Goal: Task Accomplishment & Management: Use online tool/utility

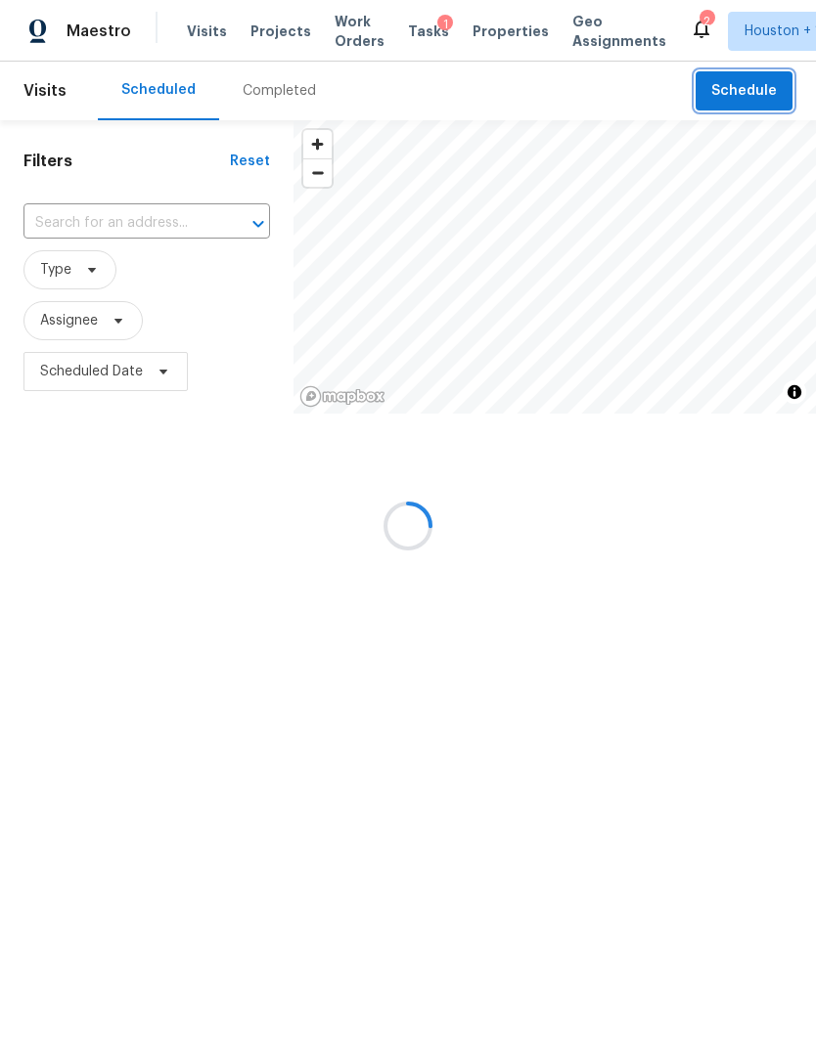
click at [766, 100] on span "Schedule" at bounding box center [744, 91] width 66 height 24
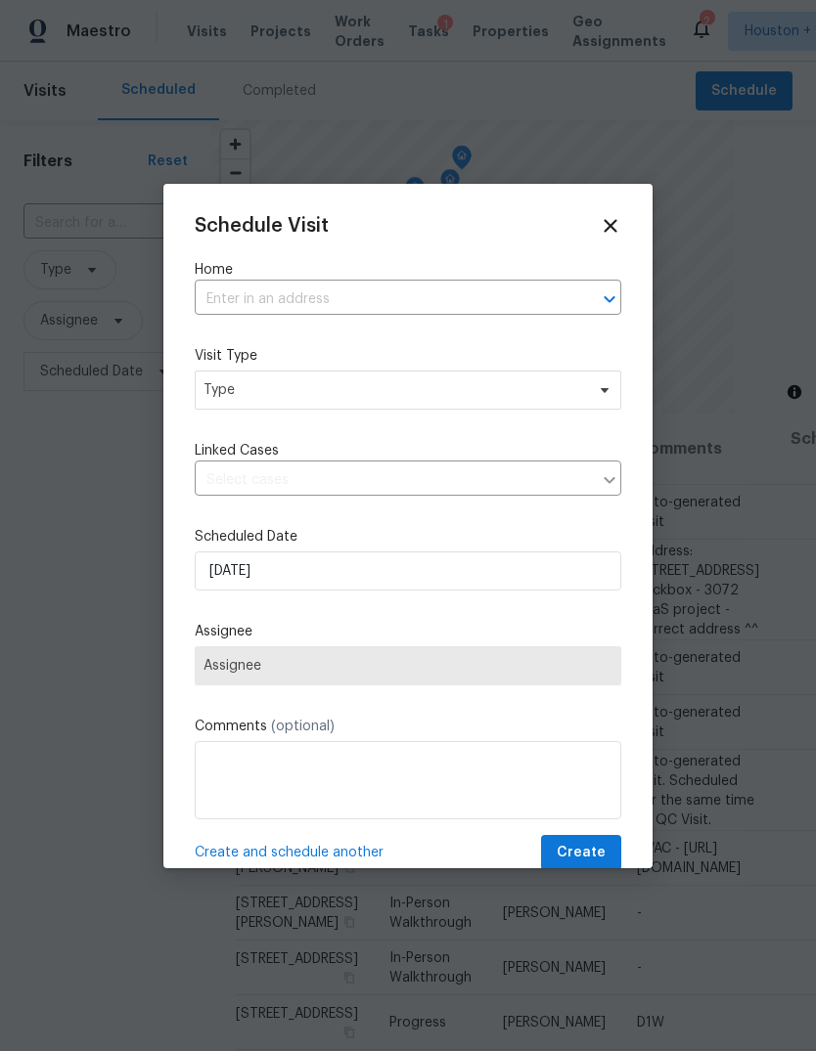
click at [531, 306] on input "text" at bounding box center [381, 300] width 372 height 30
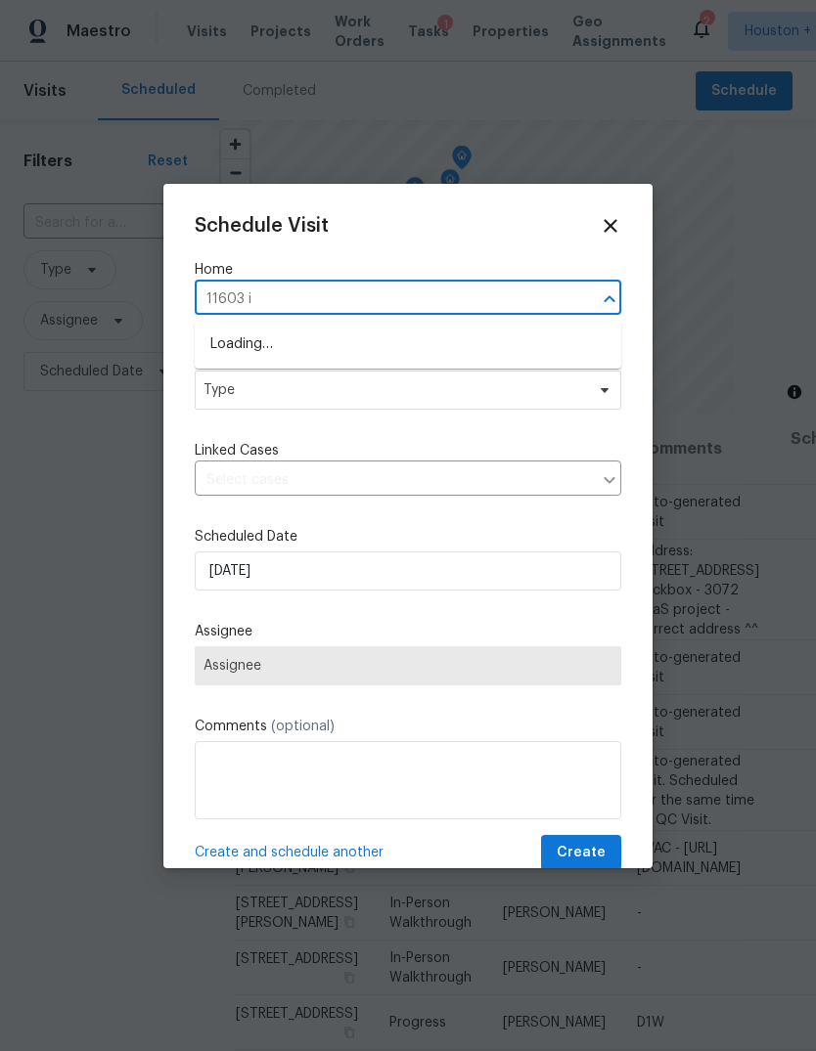
type input "11603 in"
click at [499, 344] on li "[STREET_ADDRESS]" at bounding box center [408, 345] width 426 height 32
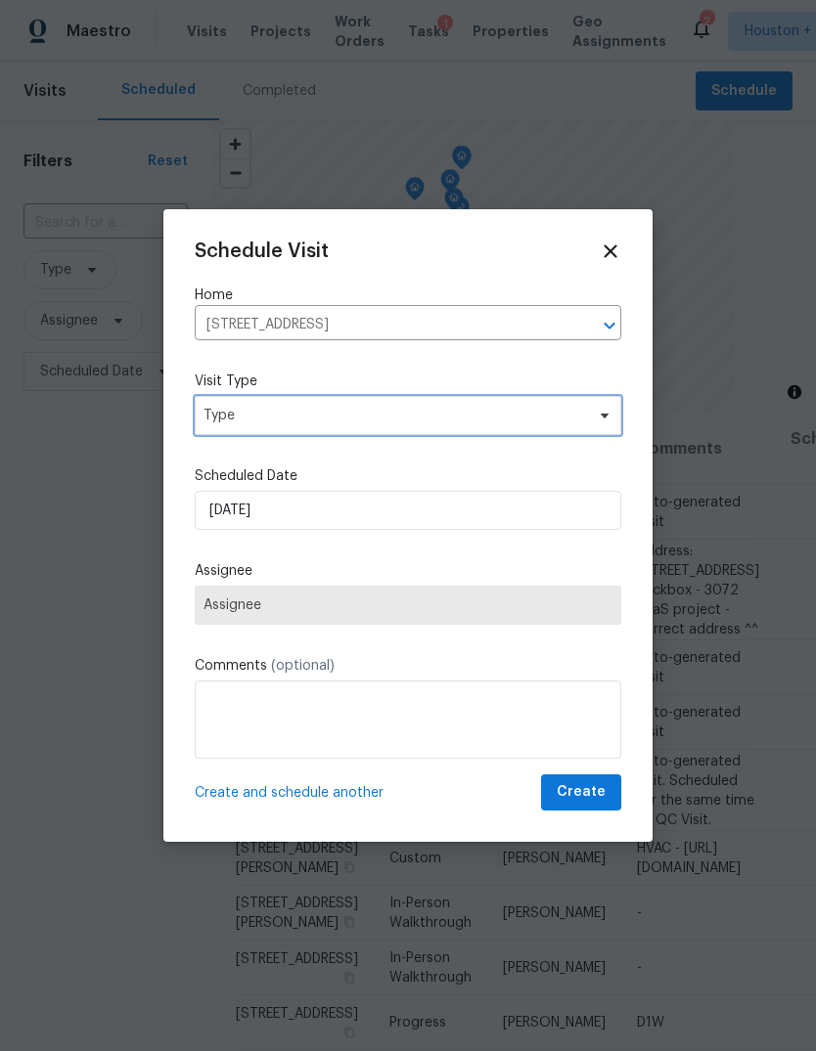
click at [489, 405] on span "Type" at bounding box center [408, 415] width 426 height 39
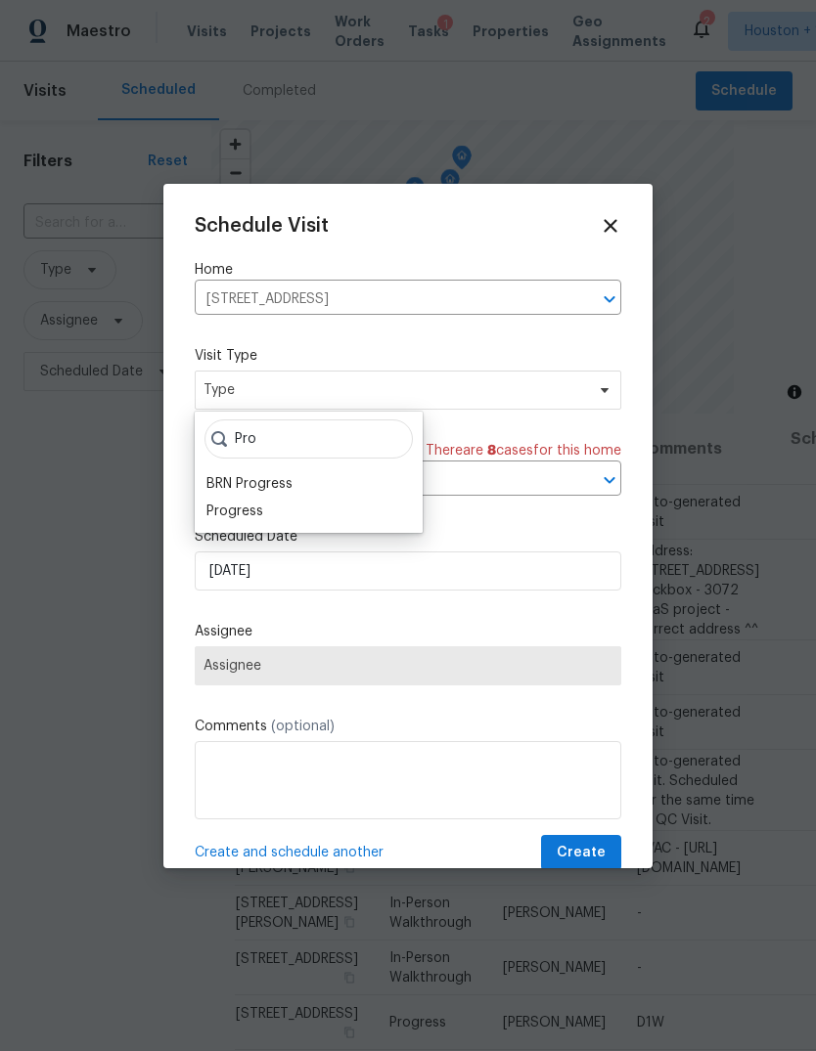
type input "Pro"
click at [259, 512] on div "Progress" at bounding box center [234, 512] width 57 height 20
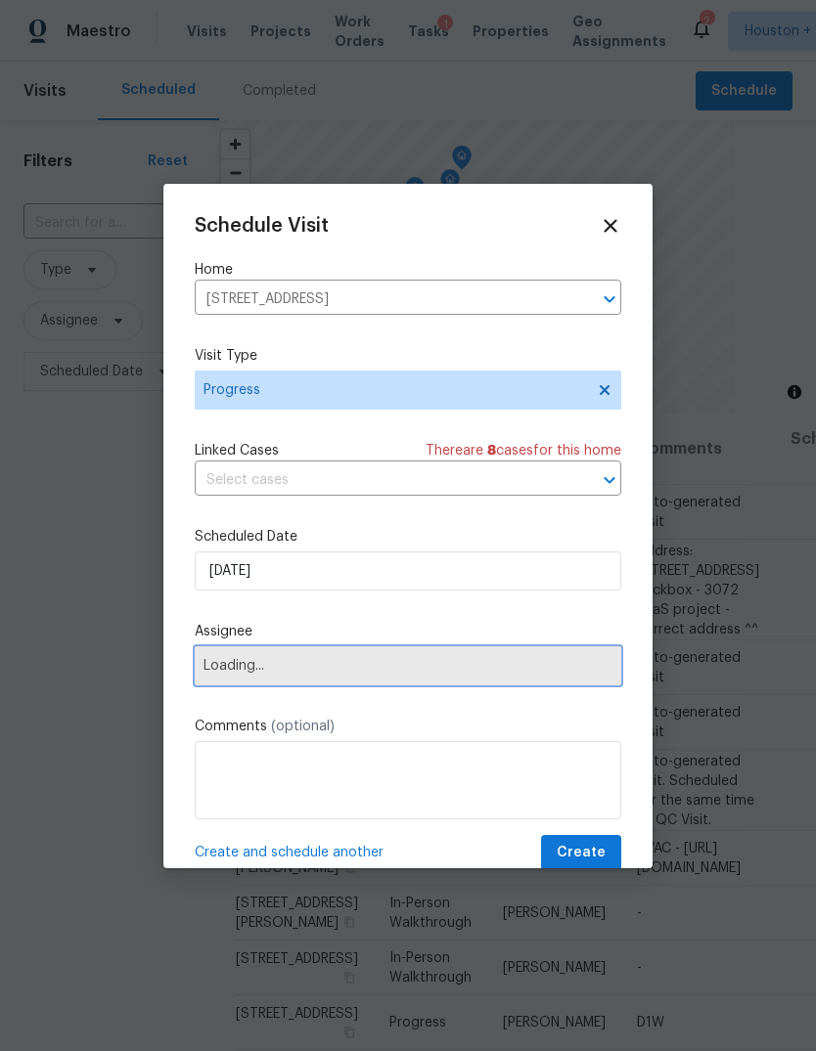
click at [348, 657] on span "Loading..." at bounding box center [408, 665] width 426 height 39
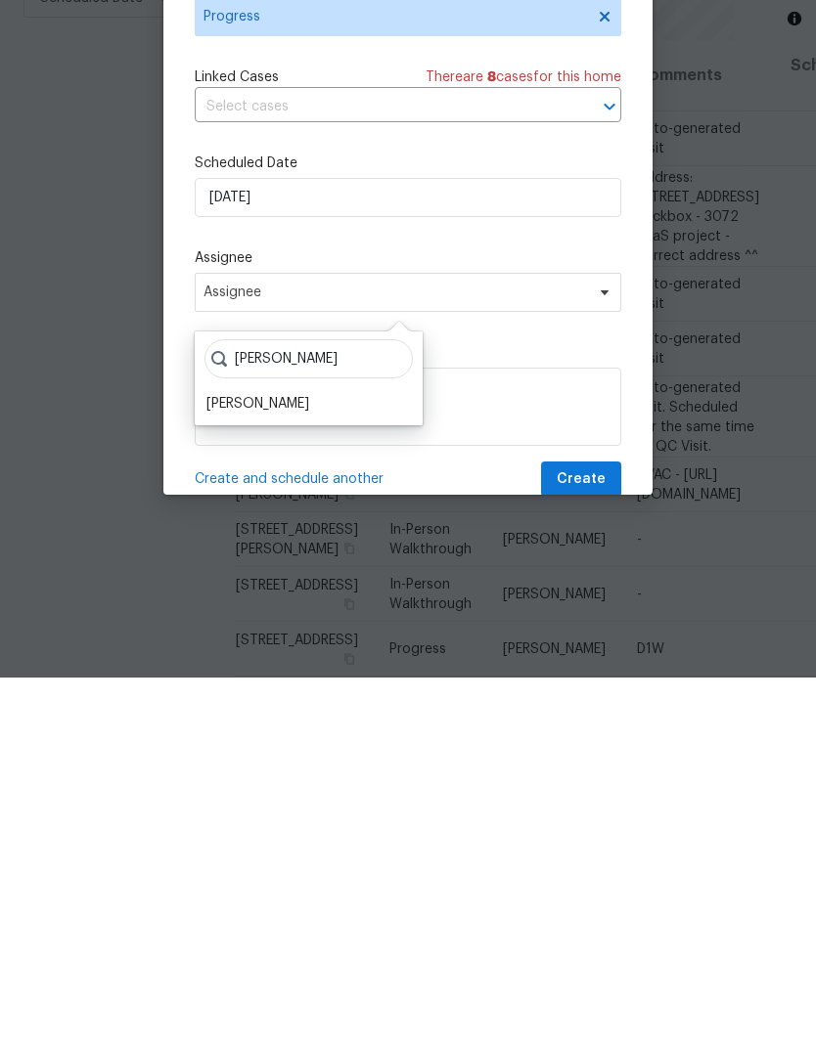
type input "[PERSON_NAME]"
click at [266, 768] on div "[PERSON_NAME]" at bounding box center [257, 778] width 103 height 20
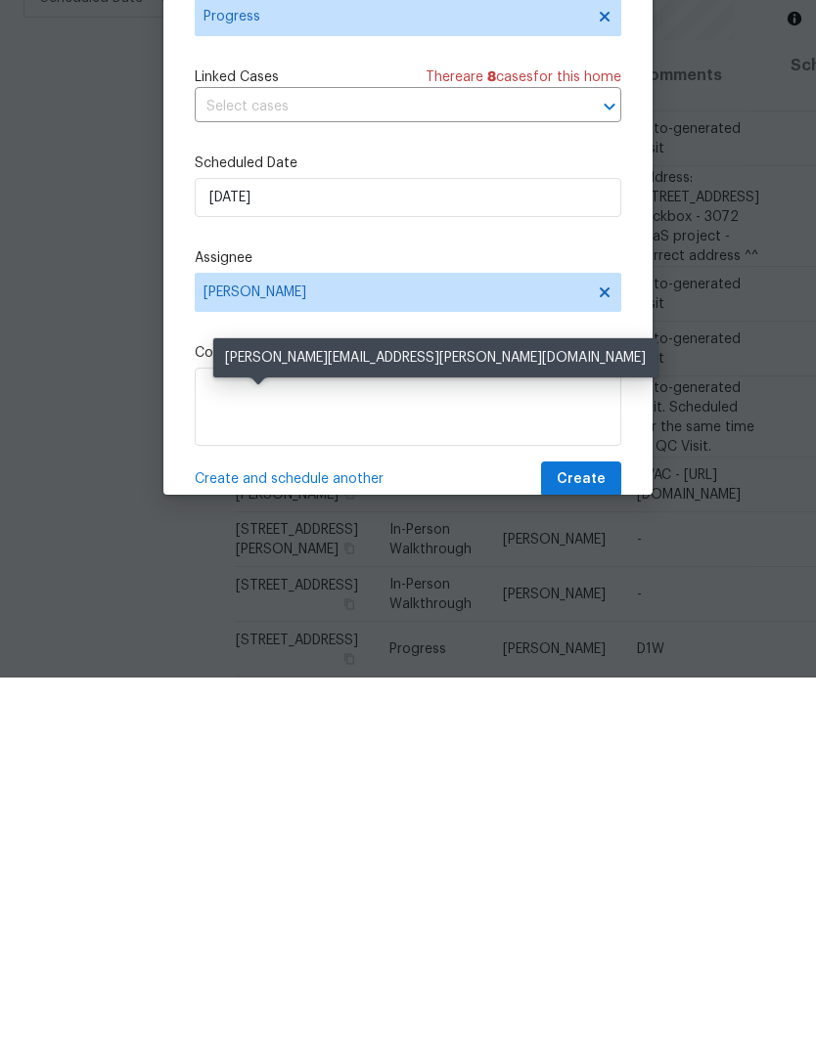
scroll to position [73, 0]
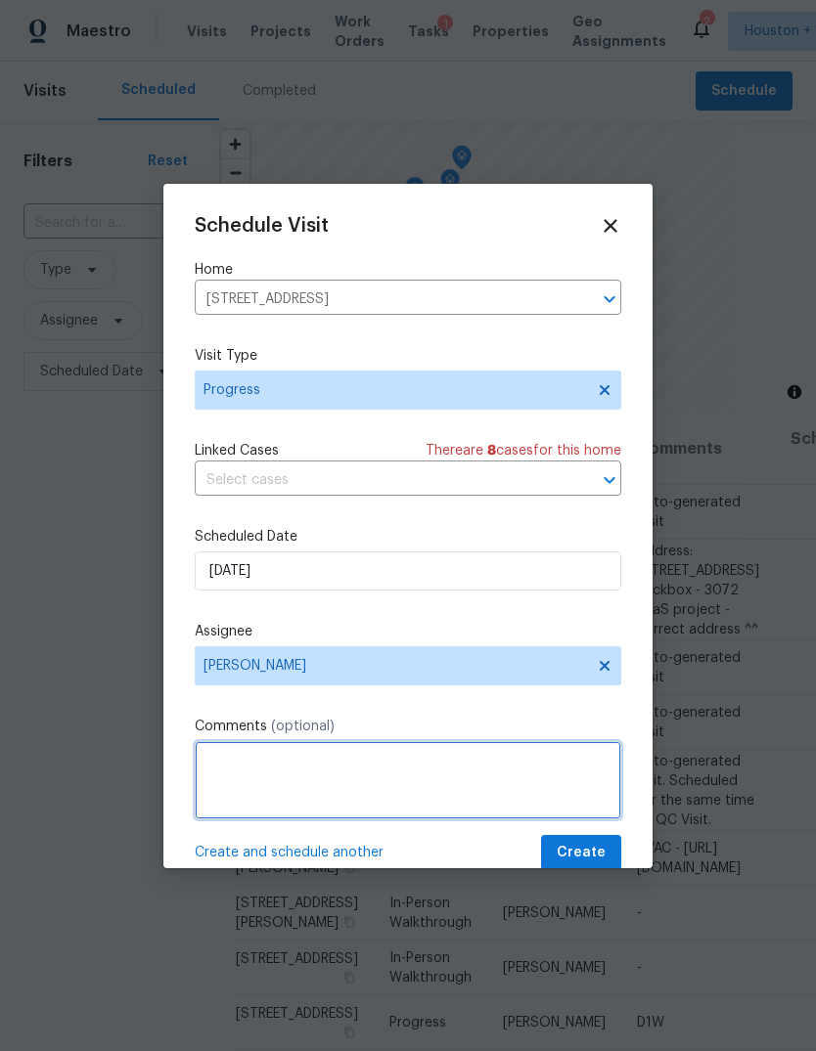
click at [488, 762] on textarea at bounding box center [408, 780] width 426 height 78
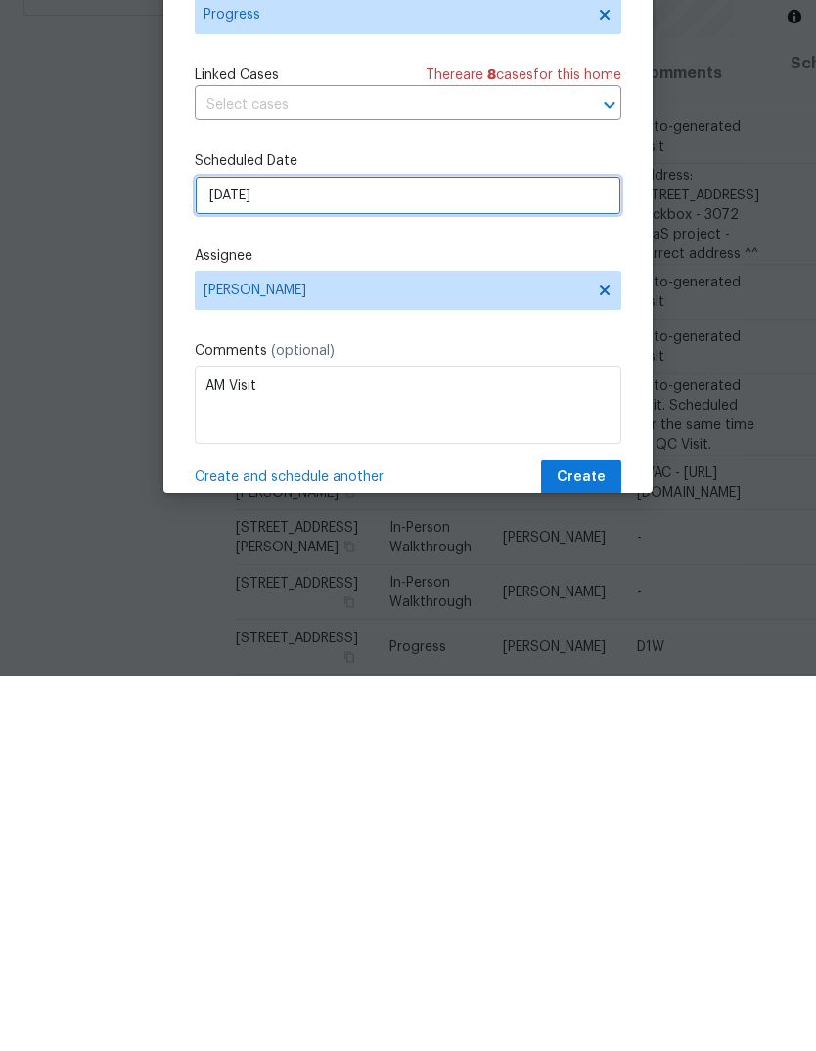
click at [581, 552] on input "[DATE]" at bounding box center [408, 571] width 426 height 39
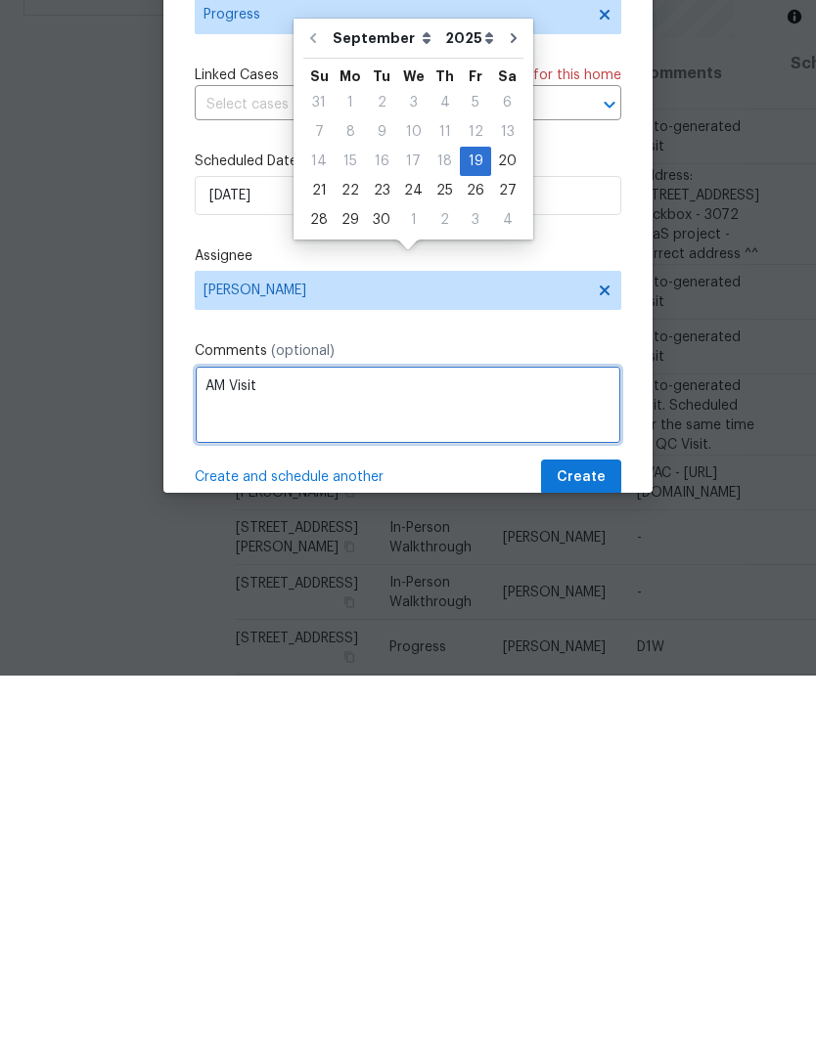
click at [464, 741] on textarea "AM Visit" at bounding box center [408, 780] width 426 height 78
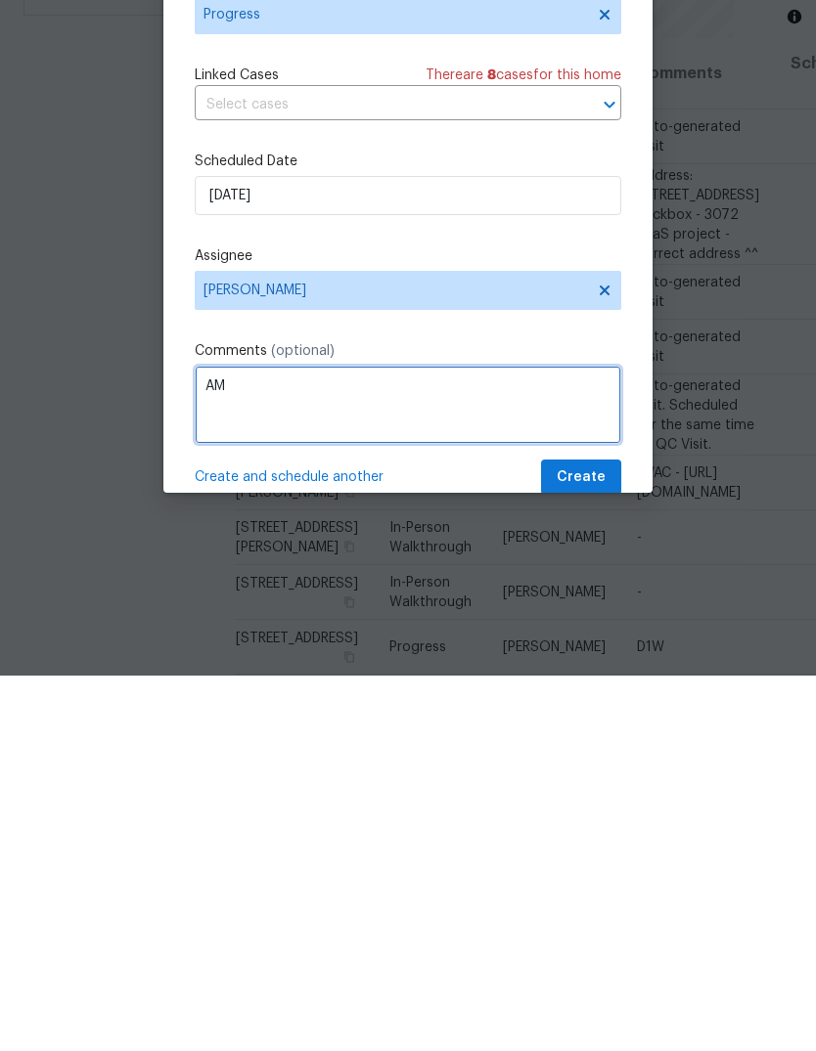
type textarea "A"
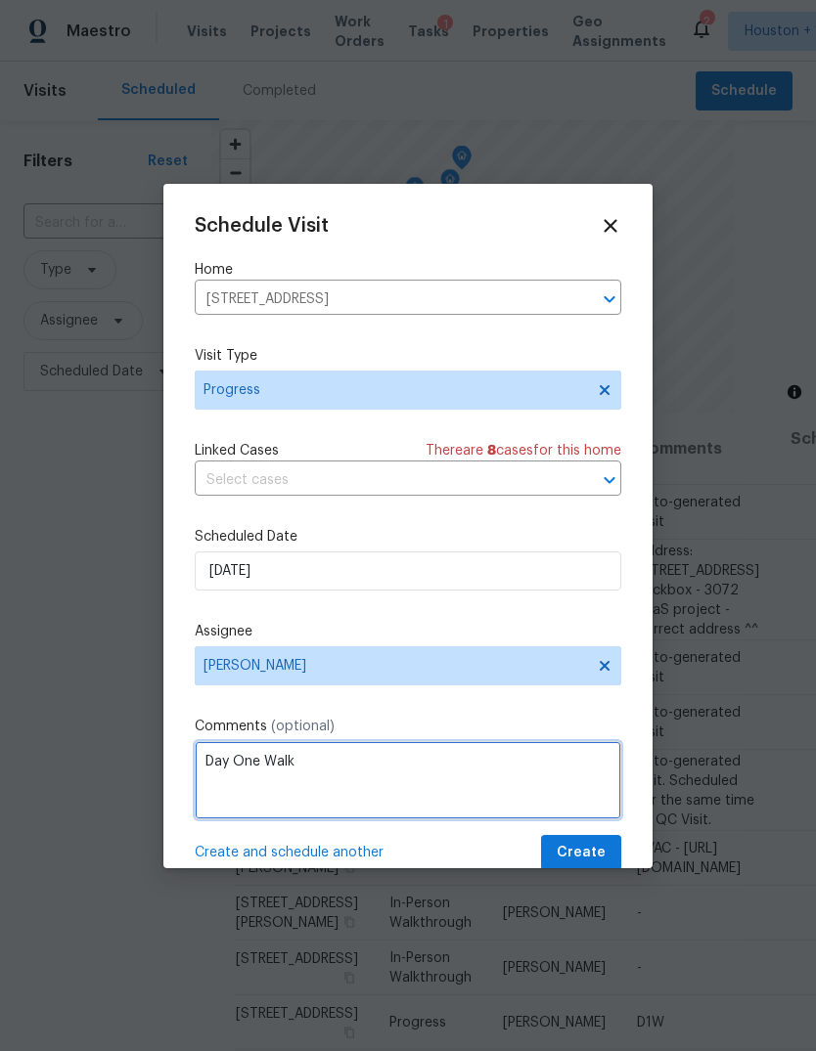
type textarea "Day One Walk"
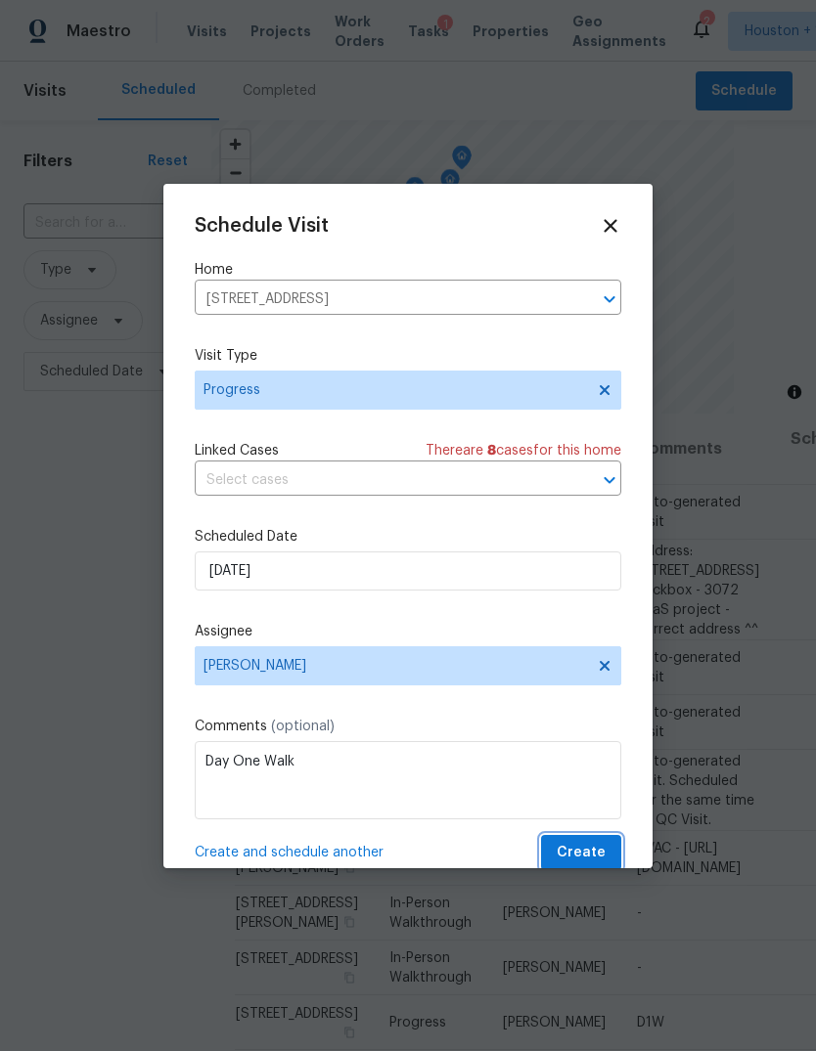
click at [598, 854] on span "Create" at bounding box center [580, 853] width 49 height 24
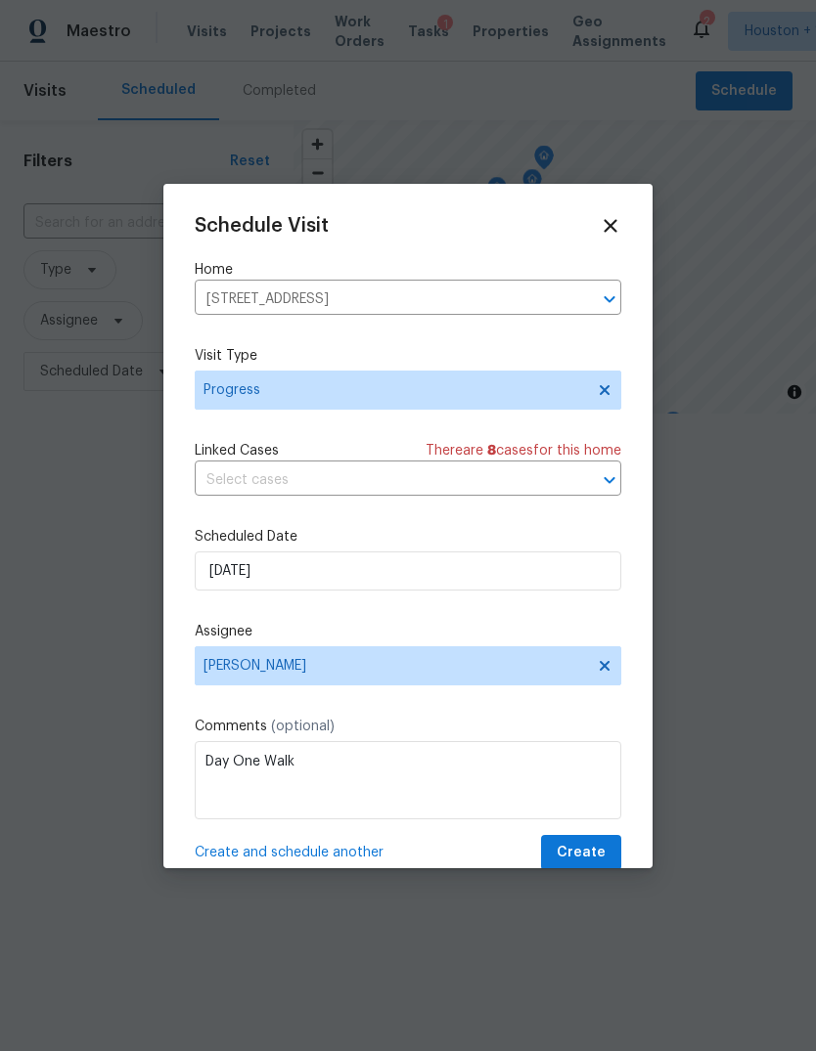
scroll to position [0, 0]
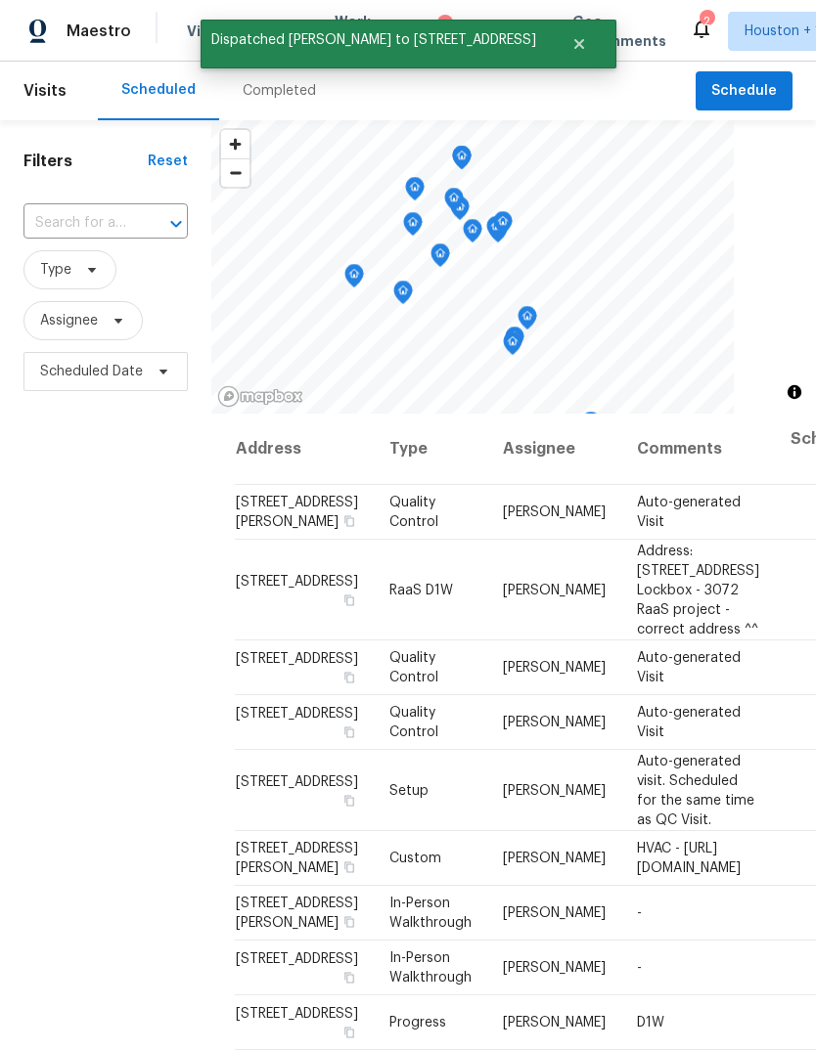
click at [69, 220] on input "text" at bounding box center [78, 223] width 110 height 30
type input "11603 in"
click at [65, 271] on li "[STREET_ADDRESS]" at bounding box center [103, 268] width 163 height 32
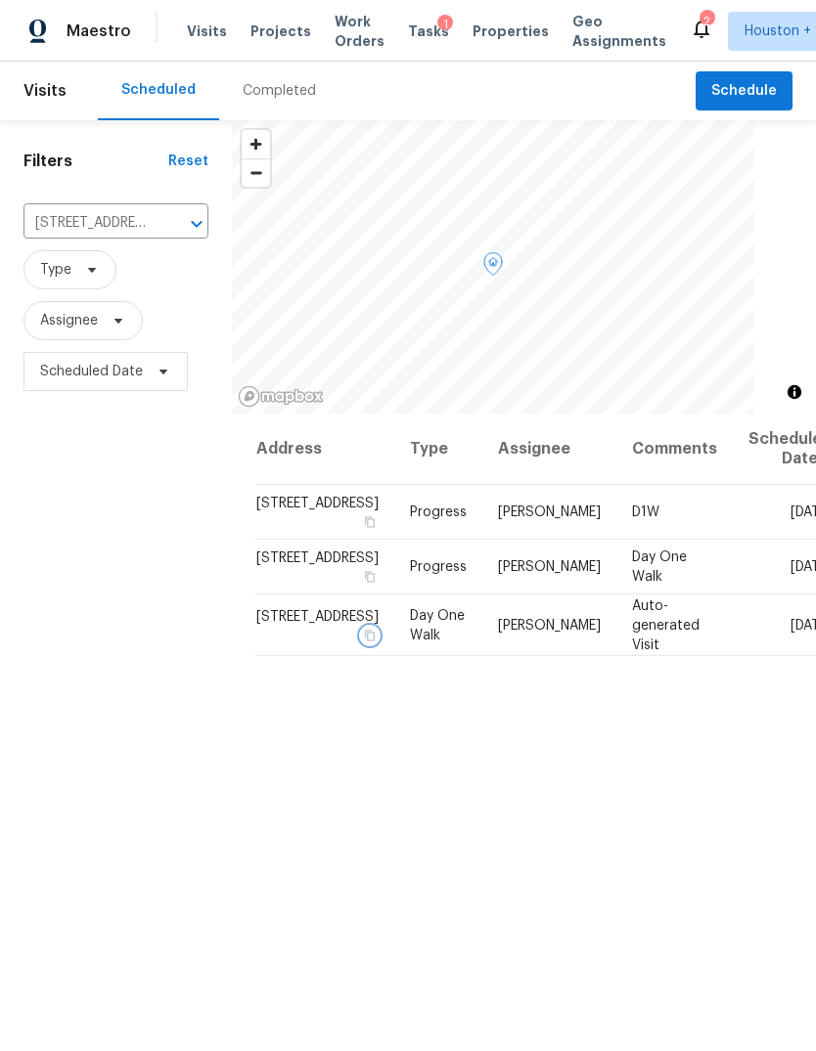
click at [364, 641] on icon "button" at bounding box center [370, 635] width 12 height 12
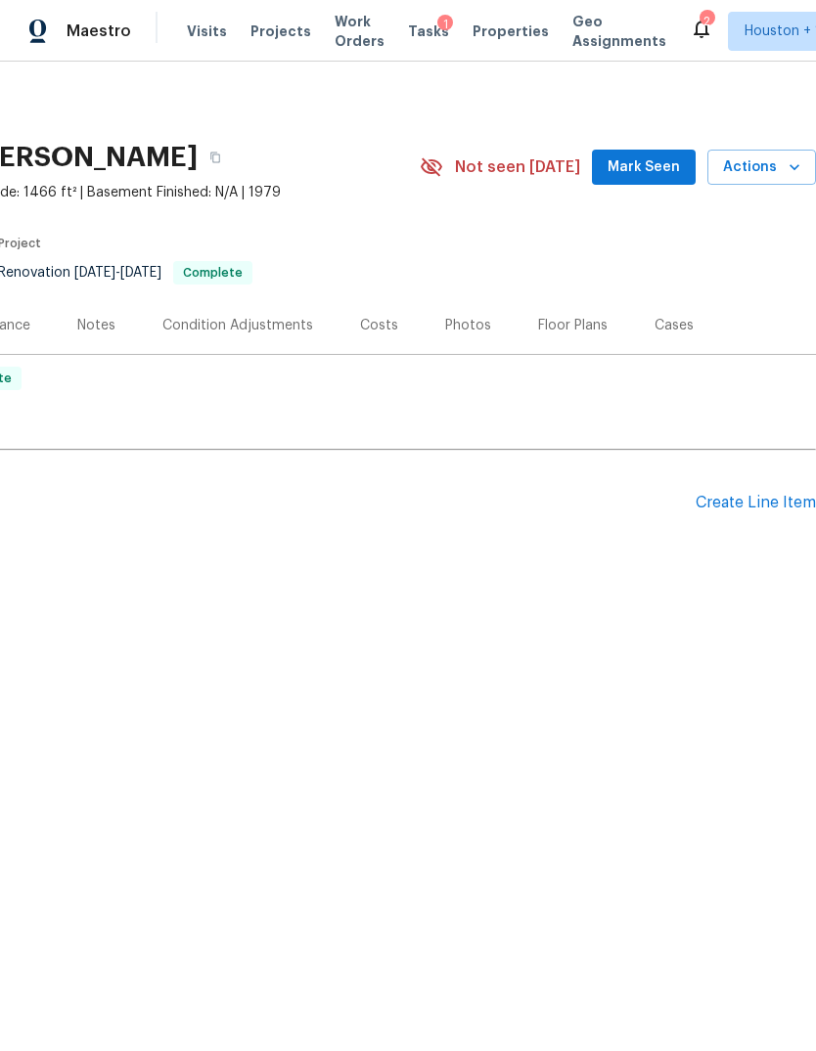
scroll to position [0, 289]
click at [772, 169] on span "Actions" at bounding box center [761, 167] width 77 height 24
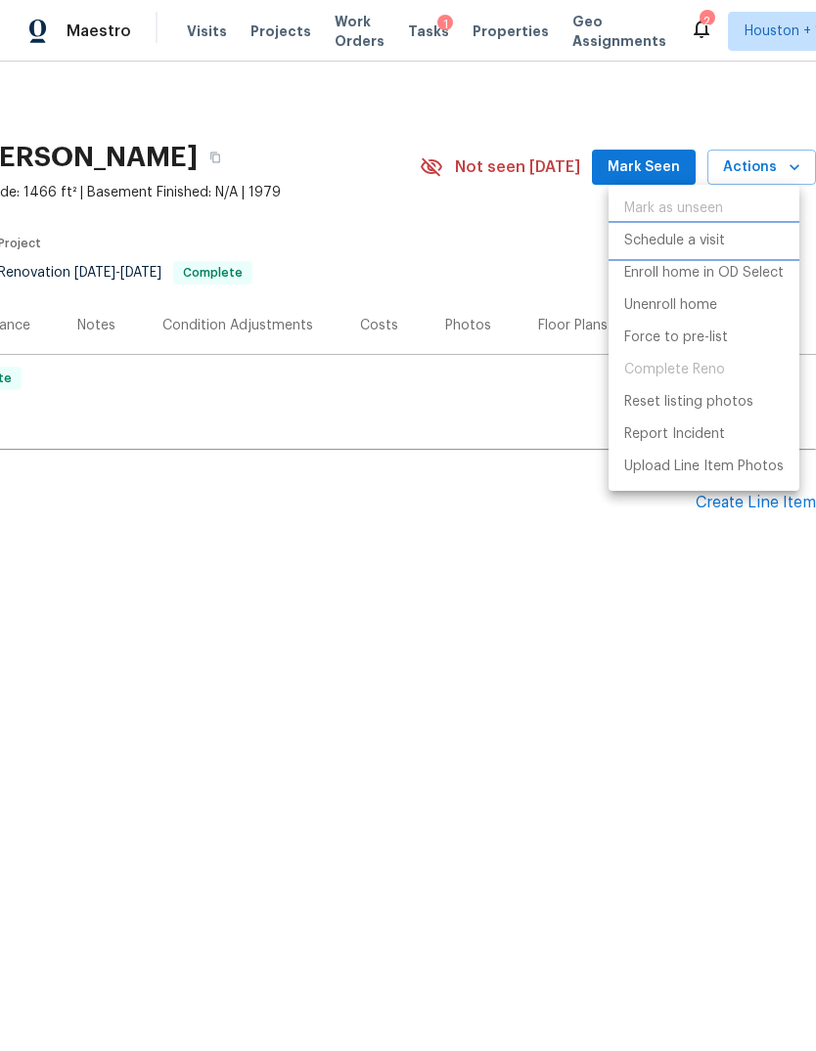
click at [702, 241] on p "Schedule a visit" at bounding box center [674, 241] width 101 height 21
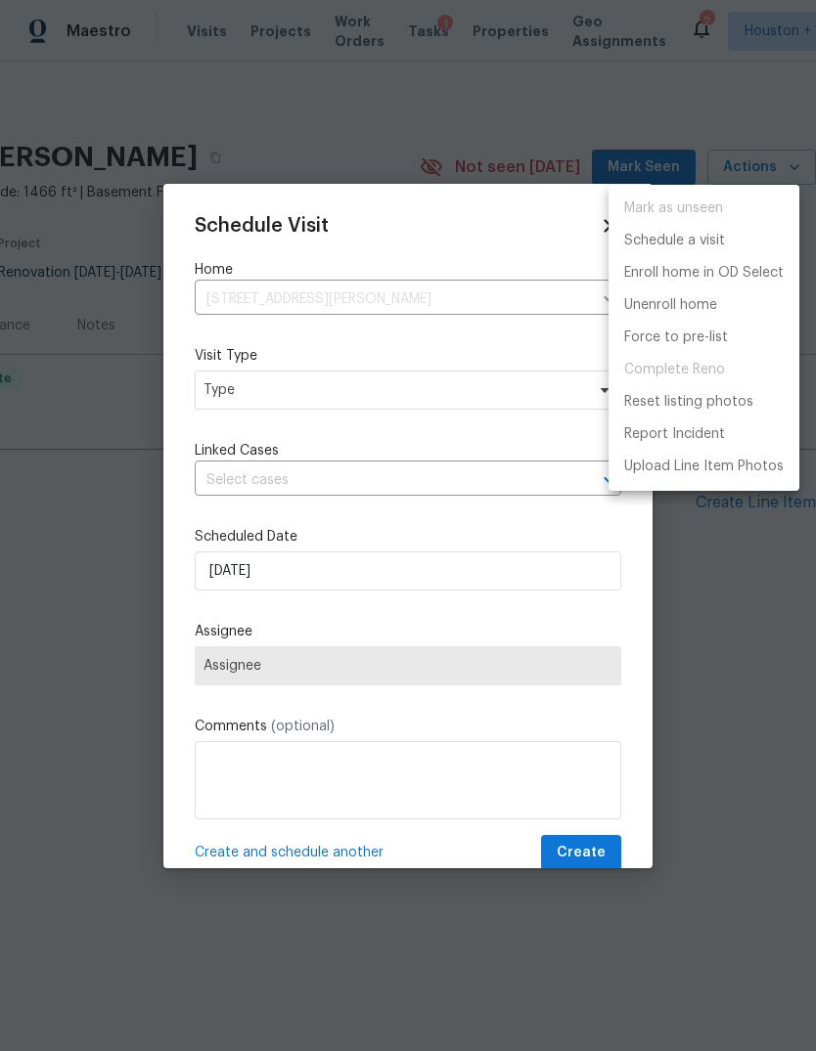
click at [414, 410] on div at bounding box center [408, 525] width 816 height 1051
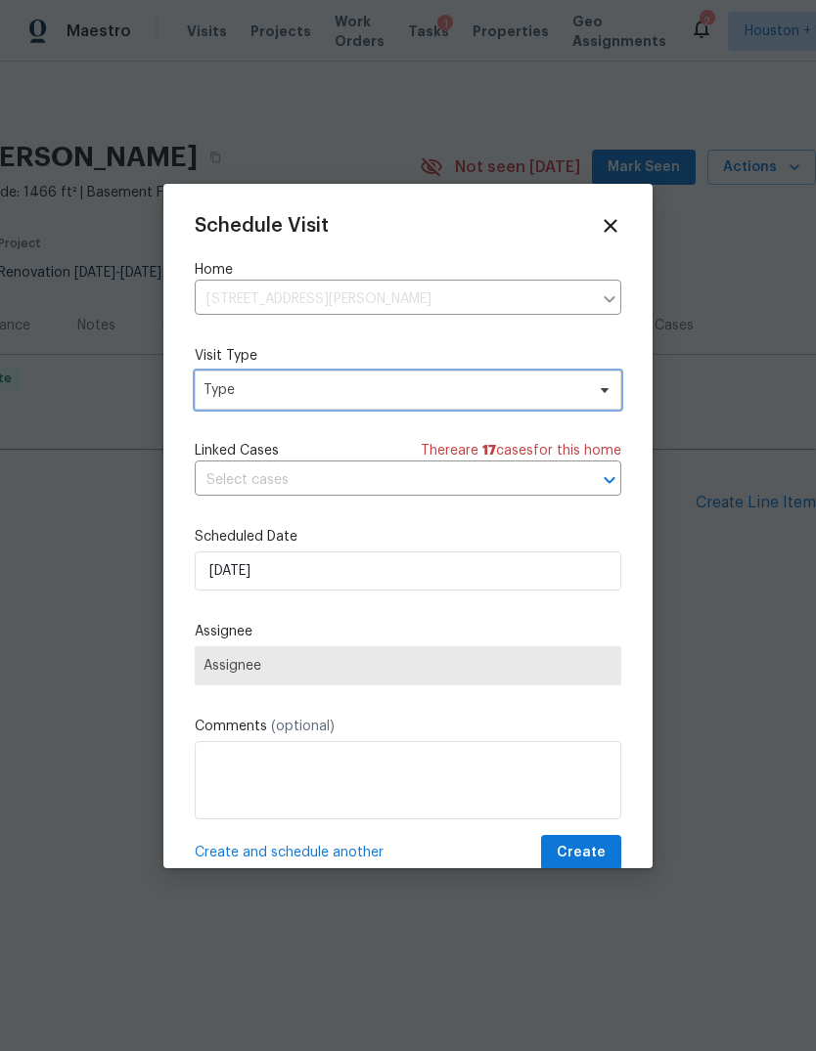
click at [459, 398] on span "Type" at bounding box center [393, 390] width 380 height 20
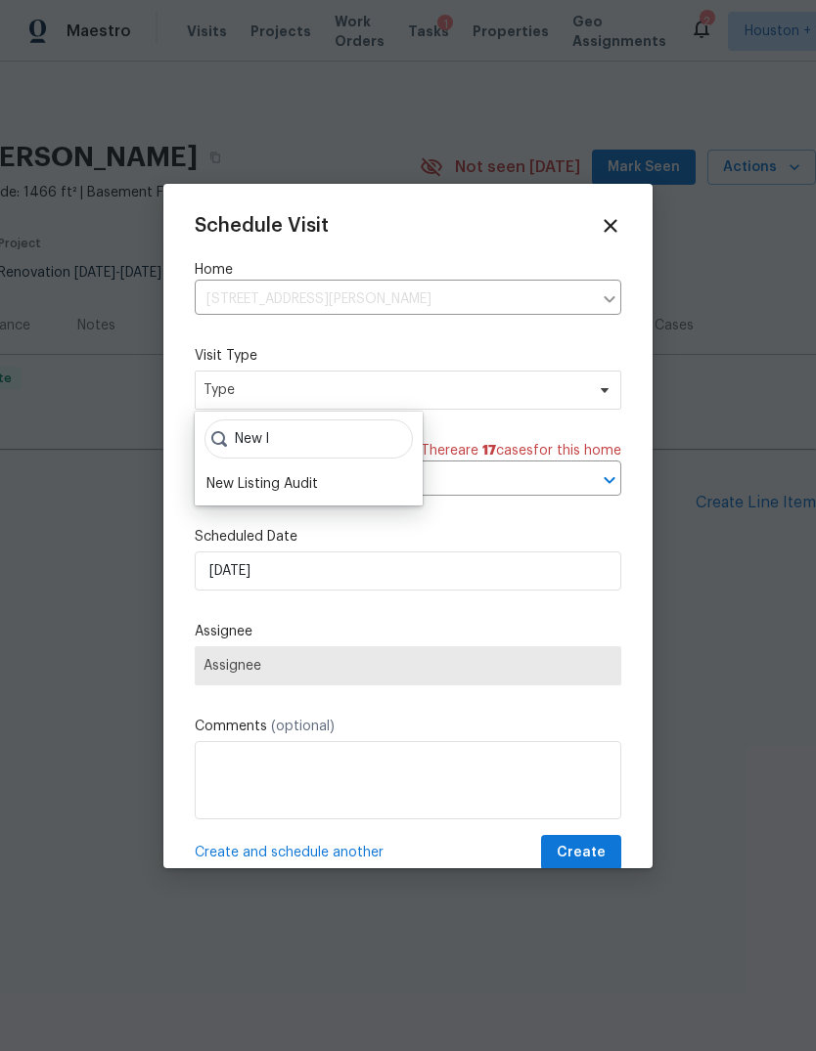
type input "New l"
click at [269, 469] on div "New l New Listing Audit" at bounding box center [309, 459] width 228 height 94
click at [299, 490] on div "New Listing Audit" at bounding box center [261, 484] width 111 height 20
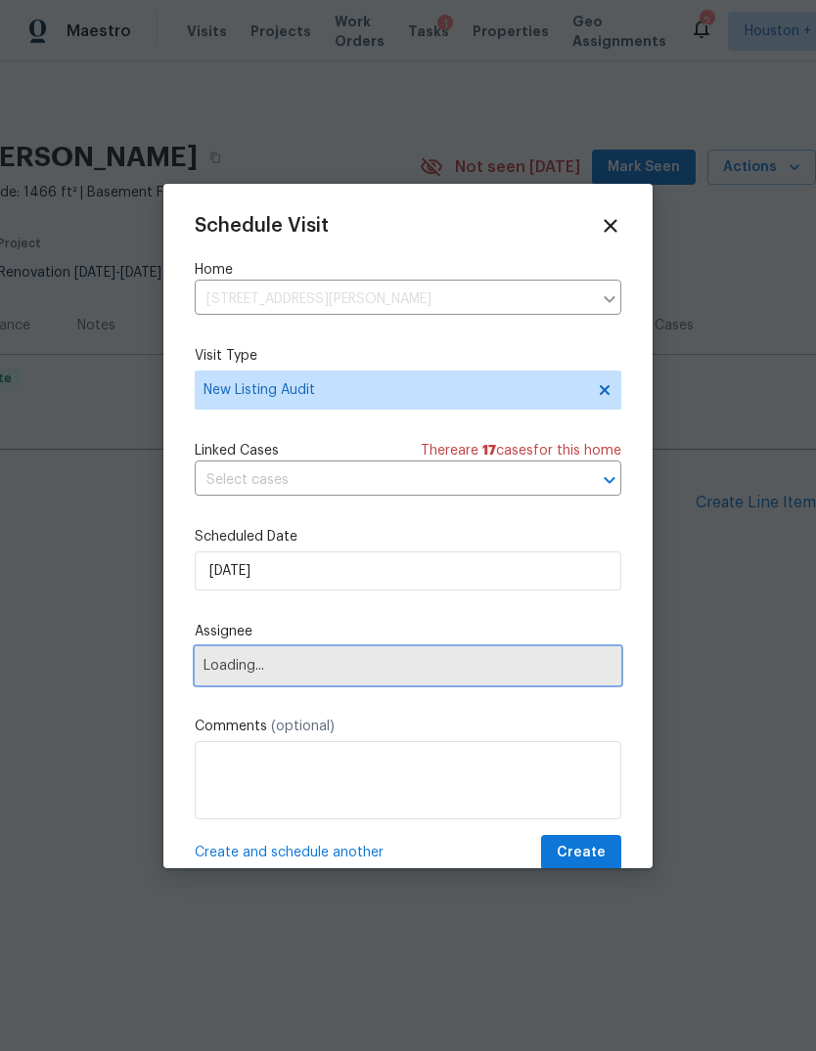
click at [326, 674] on span "Loading..." at bounding box center [407, 666] width 409 height 16
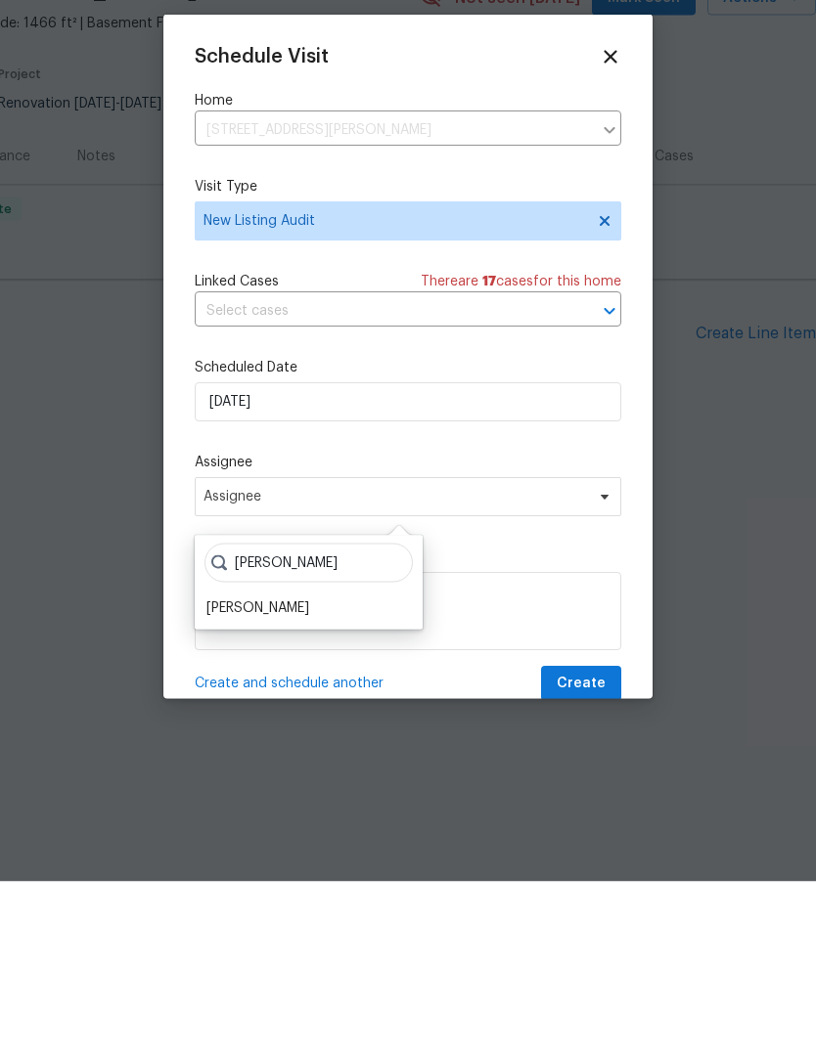
type input "[PERSON_NAME]"
click at [277, 768] on div "[PERSON_NAME]" at bounding box center [257, 778] width 103 height 20
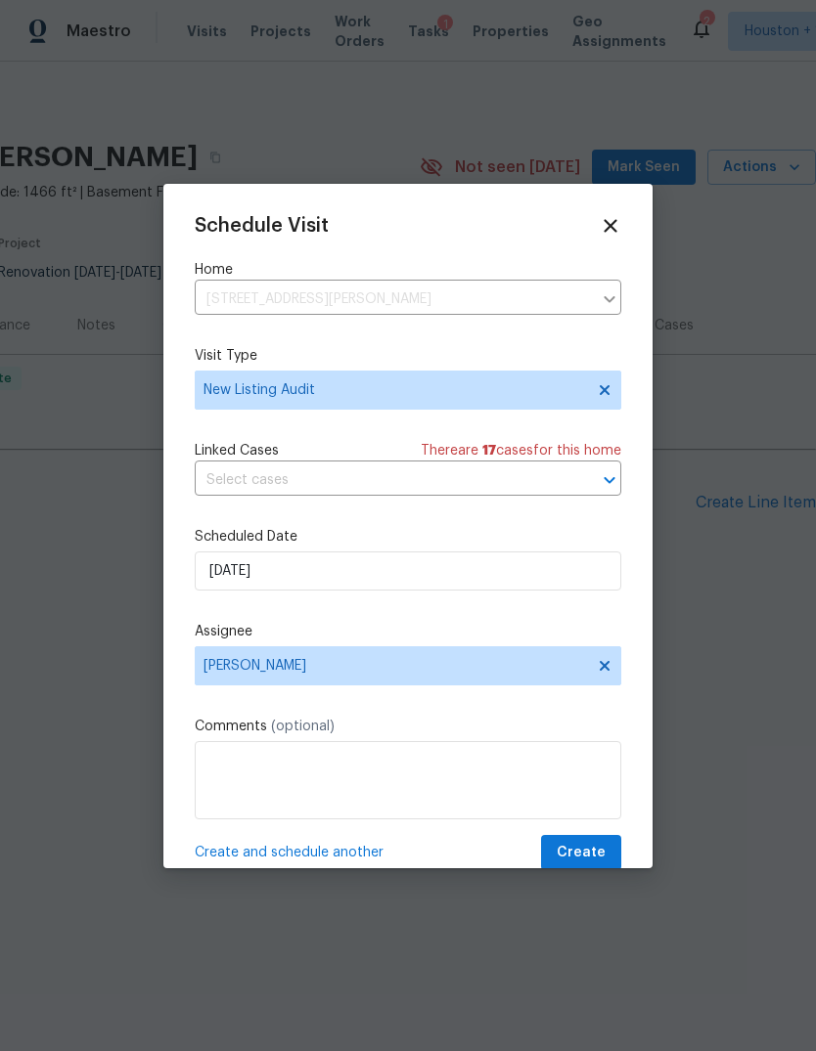
click at [596, 857] on span "Create" at bounding box center [580, 853] width 49 height 24
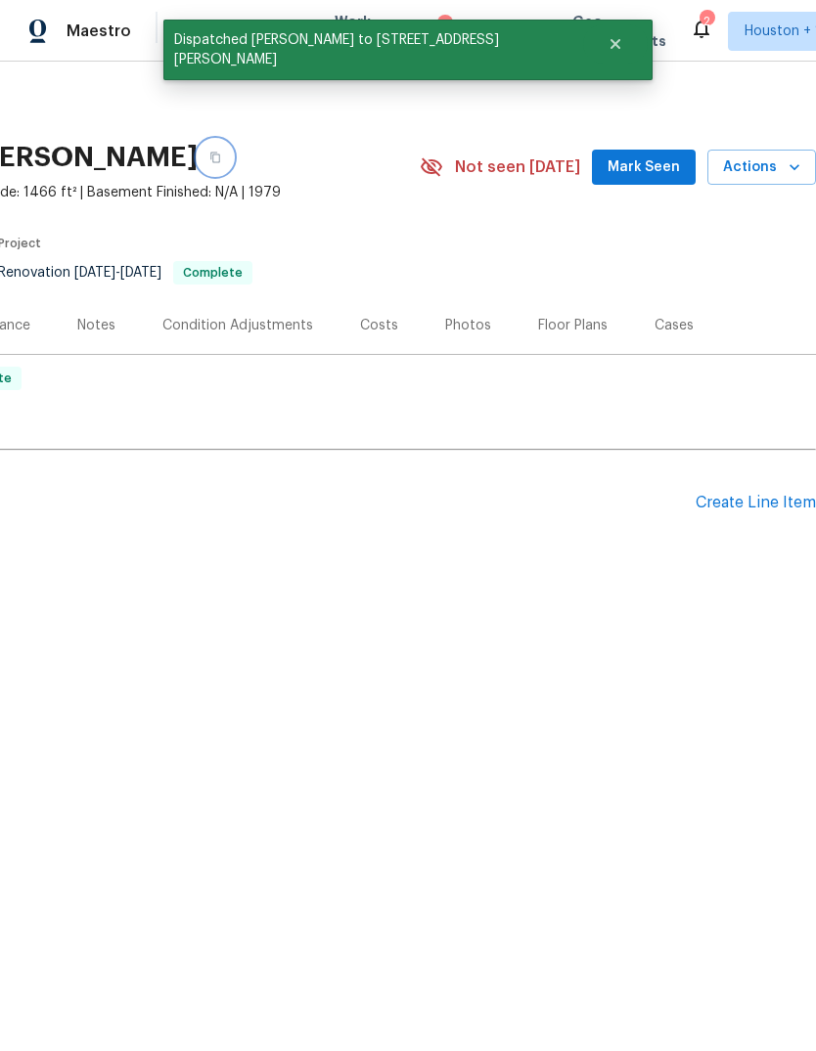
click at [232, 165] on button "button" at bounding box center [215, 157] width 35 height 35
click at [239, 171] on div "[STREET_ADDRESS][PERSON_NAME]" at bounding box center [65, 157] width 709 height 51
